Goal: Find specific fact: Find specific fact

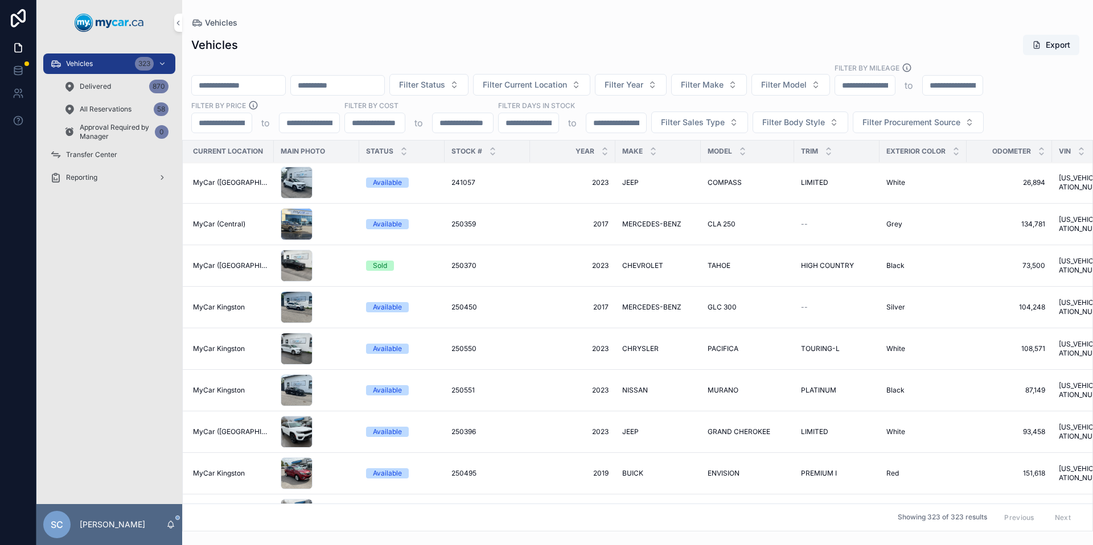
scroll to position [1, 0]
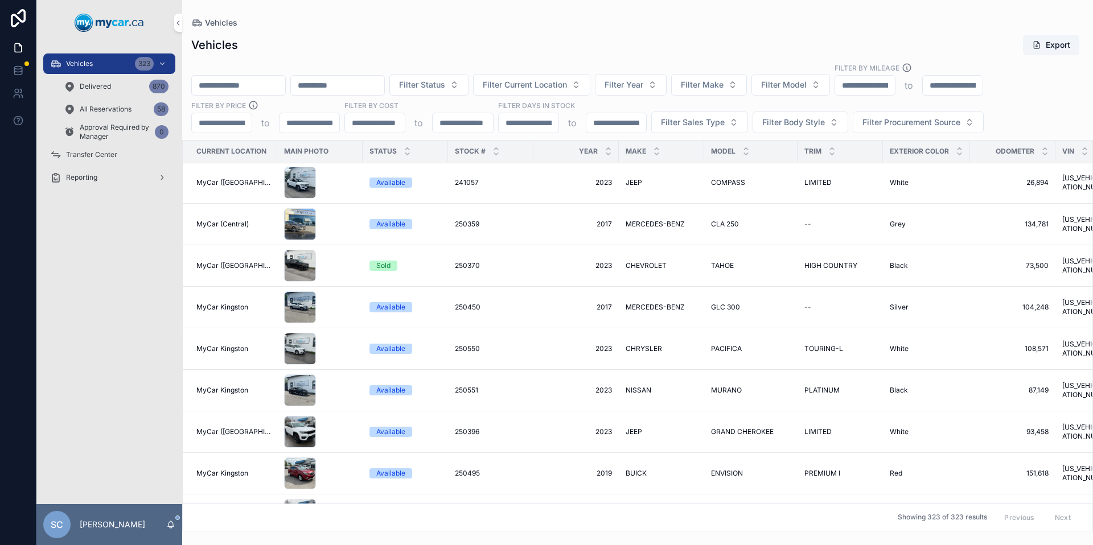
click at [271, 81] on input "scrollable content" at bounding box center [238, 85] width 93 height 16
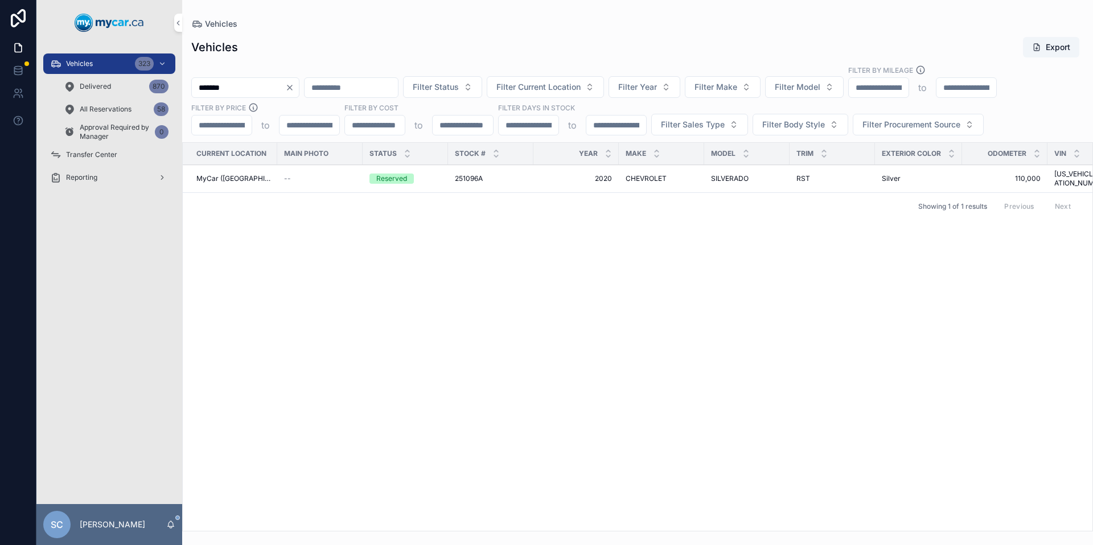
type input "*******"
click at [301, 178] on div "--" at bounding box center [320, 178] width 72 height 9
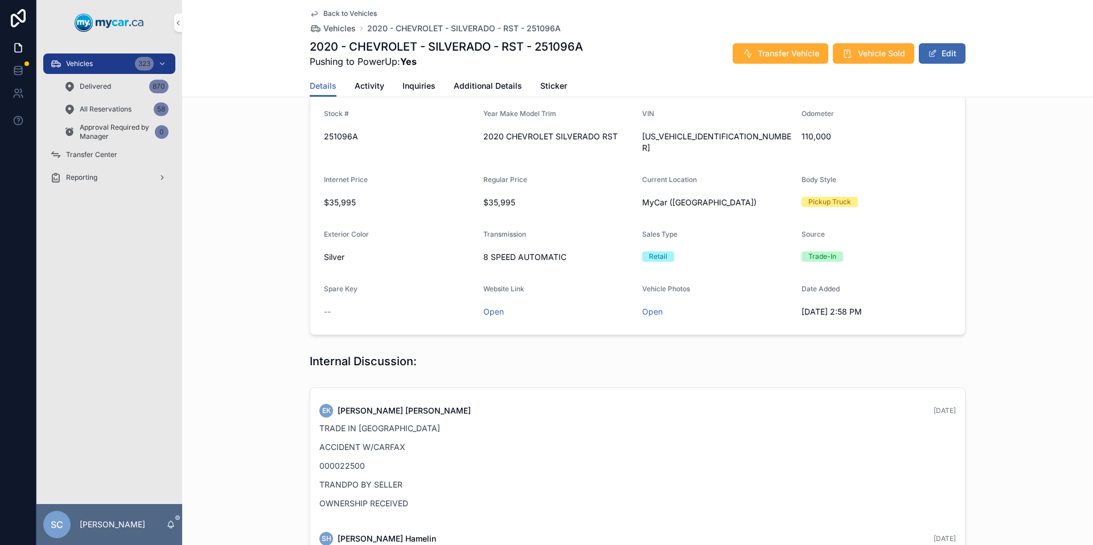
scroll to position [280, 0]
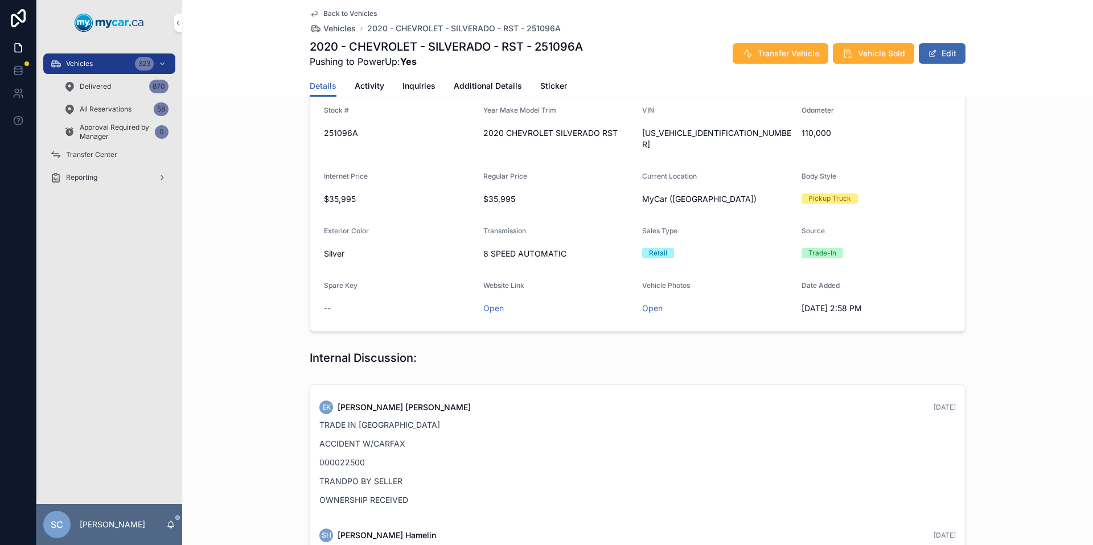
click at [697, 135] on span "[US_VEHICLE_IDENTIFICATION_NUMBER]" at bounding box center [717, 139] width 150 height 23
copy span "[US_VEHICLE_IDENTIFICATION_NUMBER]"
